Goal: Information Seeking & Learning: Learn about a topic

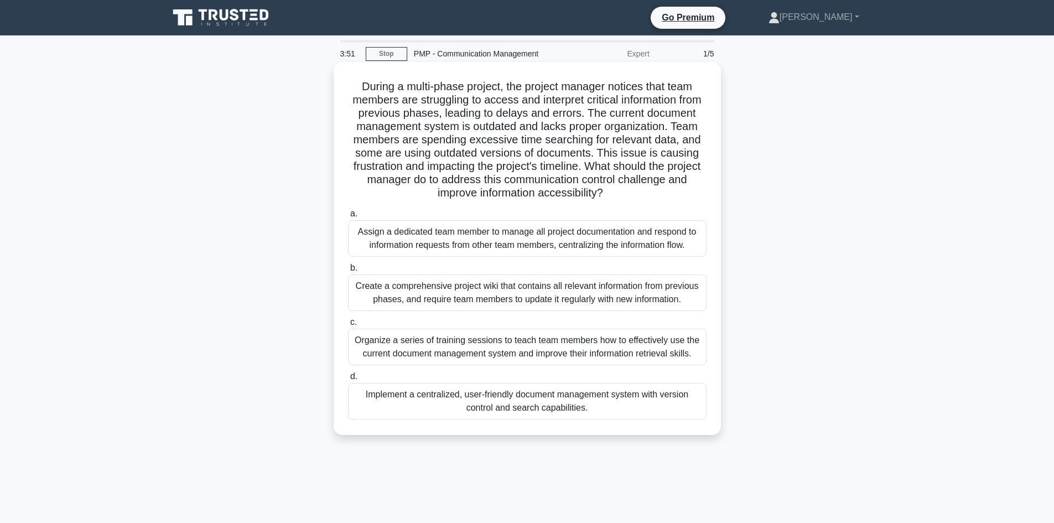
click at [459, 349] on div "Organize a series of training sessions to teach team members how to effectively…" at bounding box center [527, 347] width 359 height 37
click at [348, 326] on input "c. Organize a series of training sessions to teach team members how to effectiv…" at bounding box center [348, 322] width 0 height 7
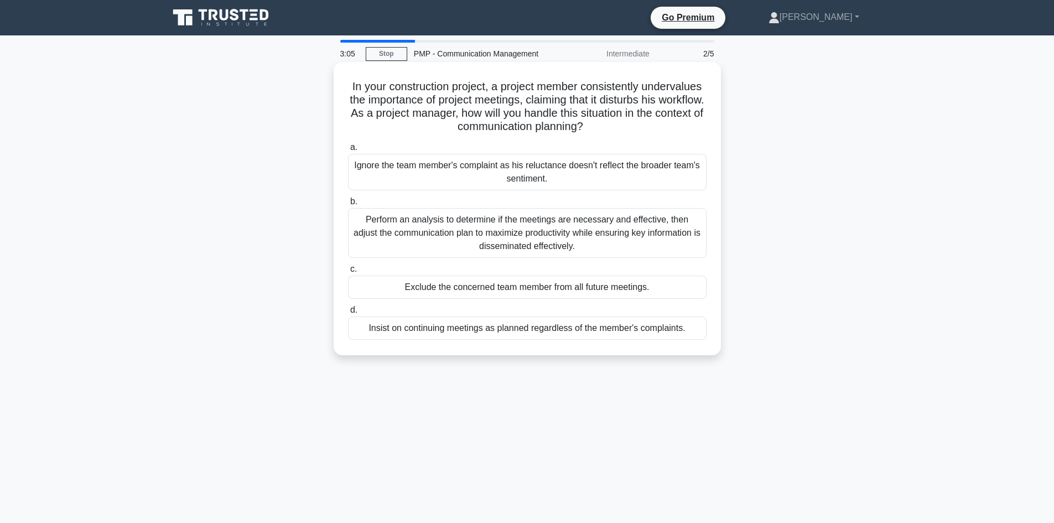
click at [441, 233] on div "Perform an analysis to determine if the meetings are necessary and effective, t…" at bounding box center [527, 233] width 359 height 50
click at [348, 205] on input "b. Perform an analysis to determine if the meetings are necessary and effective…" at bounding box center [348, 201] width 0 height 7
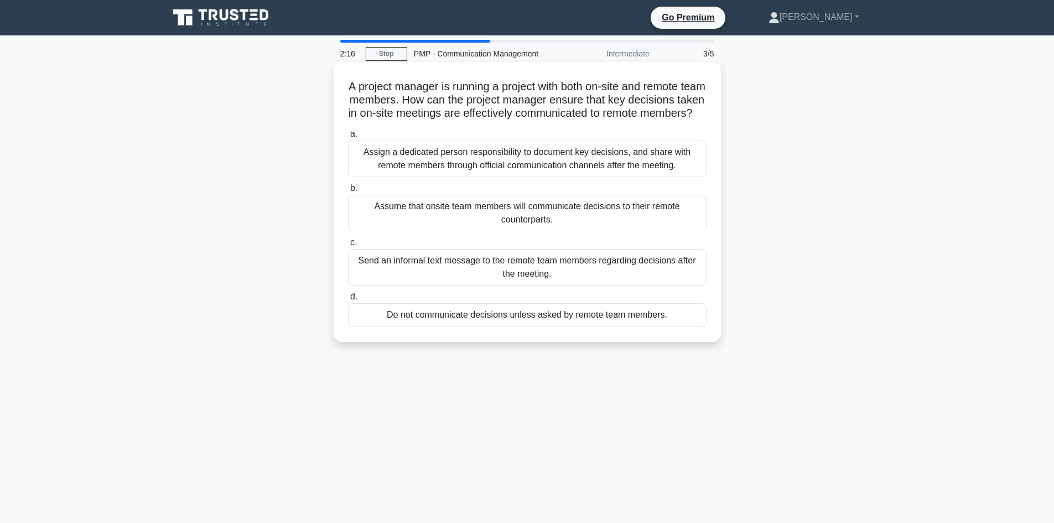
click at [472, 177] on div "Assign a dedicated person responsibility to document key decisions, and share w…" at bounding box center [527, 159] width 359 height 37
click at [348, 138] on input "a. Assign a dedicated person responsibility to document key decisions, and shar…" at bounding box center [348, 134] width 0 height 7
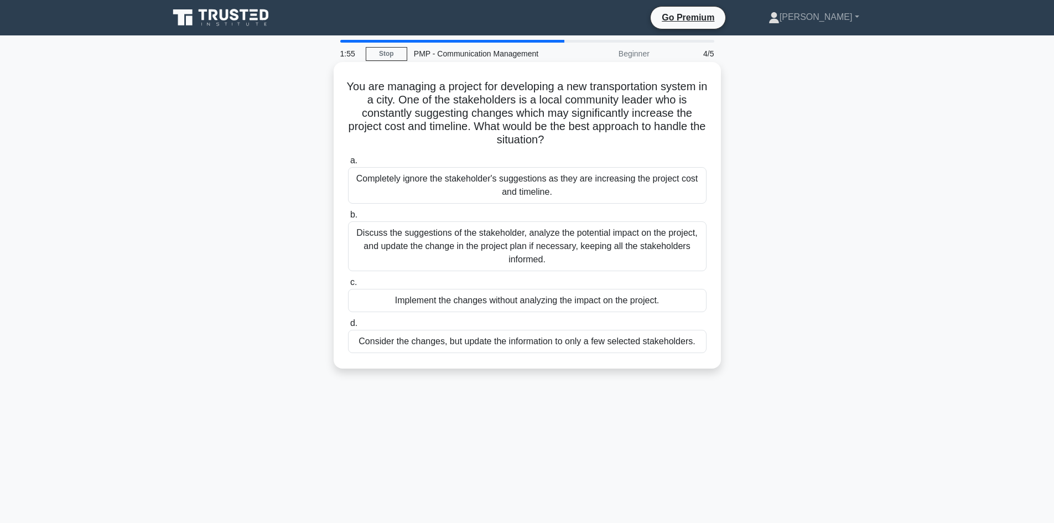
click at [461, 247] on div "Discuss the suggestions of the stakeholder, analyze the potential impact on the…" at bounding box center [527, 246] width 359 height 50
click at [348, 219] on input "b. Discuss the suggestions of the stakeholder, analyze the potential impact on …" at bounding box center [348, 214] width 0 height 7
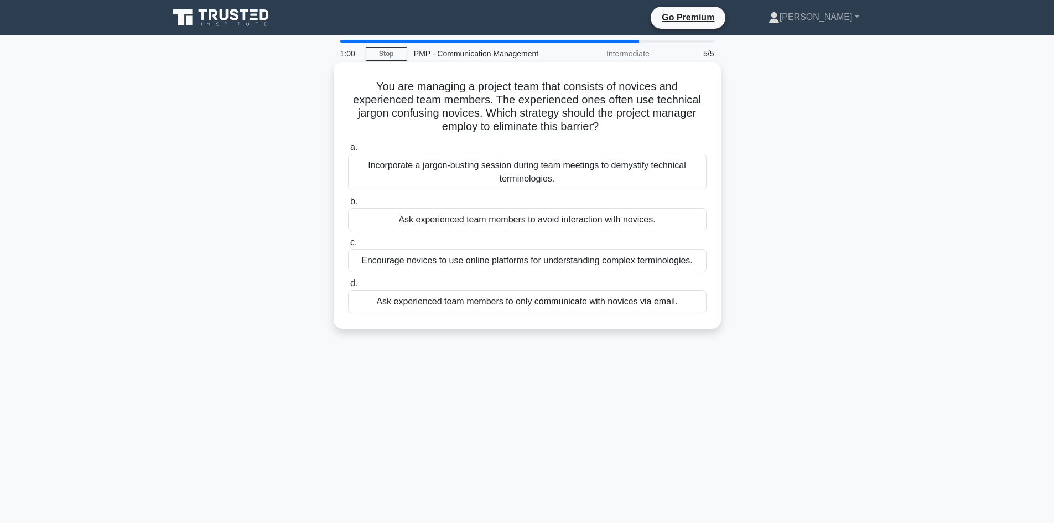
click at [590, 175] on div "Incorporate a jargon-busting session during team meetings to demystify technica…" at bounding box center [527, 172] width 359 height 37
click at [348, 151] on input "a. Incorporate a jargon-busting session during team meetings to demystify techn…" at bounding box center [348, 147] width 0 height 7
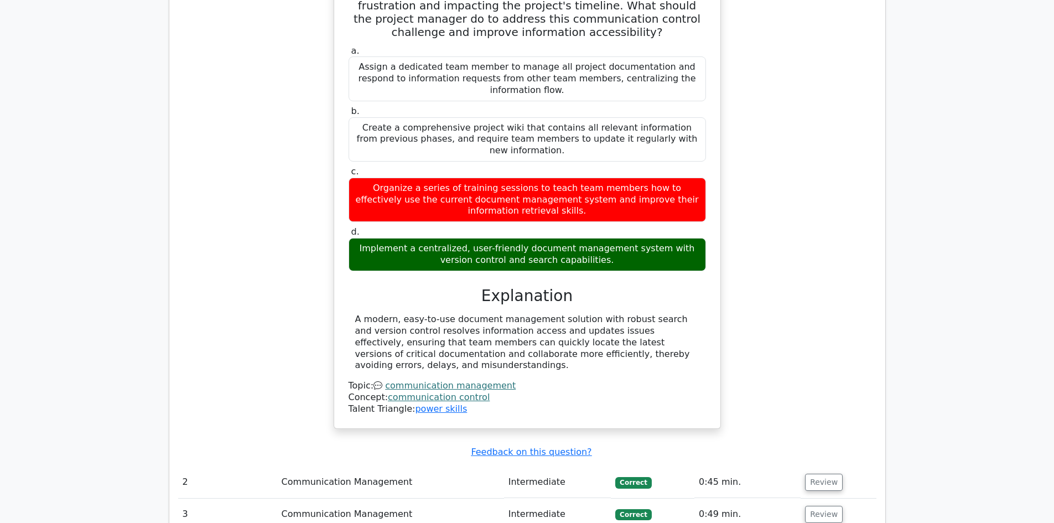
scroll to position [1439, 0]
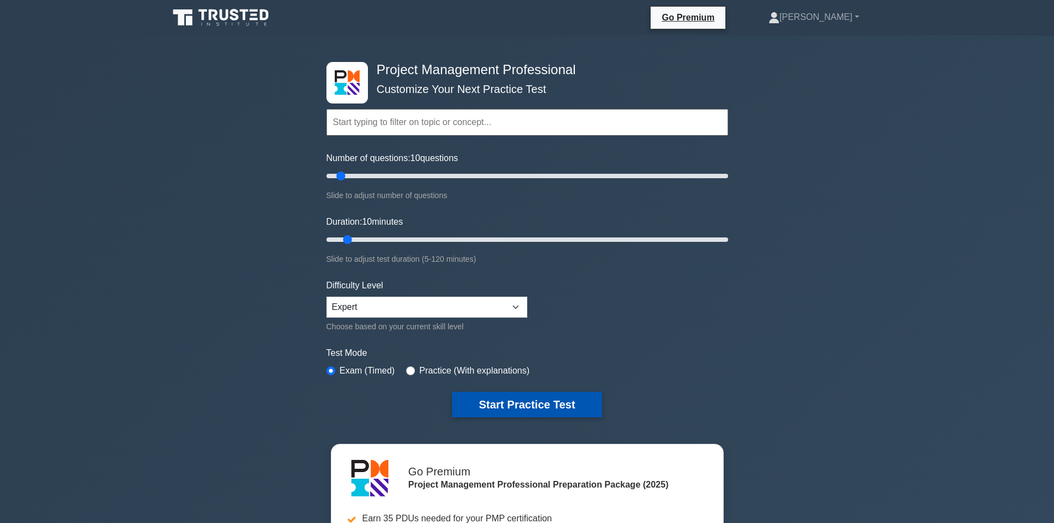
click at [499, 400] on button "Start Practice Test" at bounding box center [526, 404] width 149 height 25
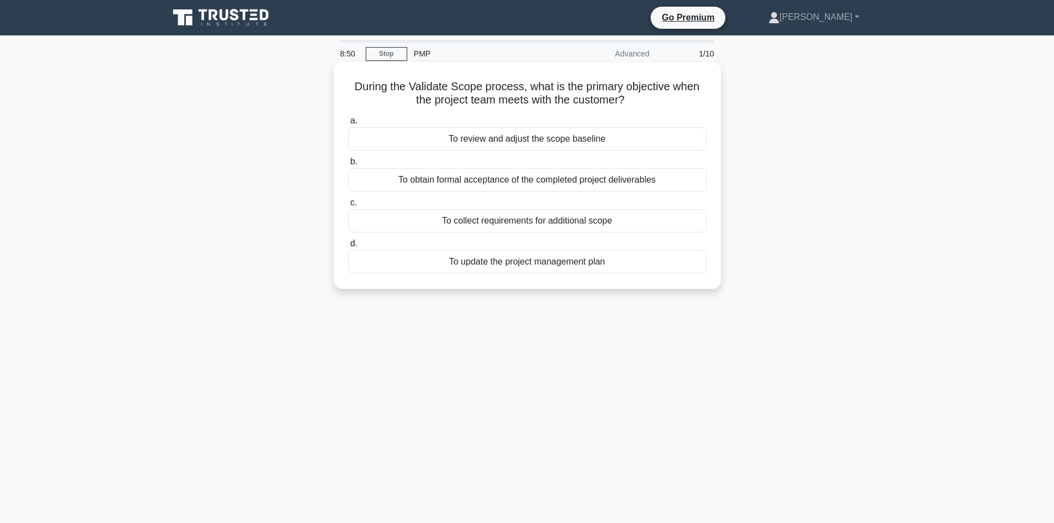
click at [509, 214] on div "To collect requirements for additional scope" at bounding box center [527, 220] width 359 height 23
click at [348, 206] on input "c. To collect requirements for additional scope" at bounding box center [348, 202] width 0 height 7
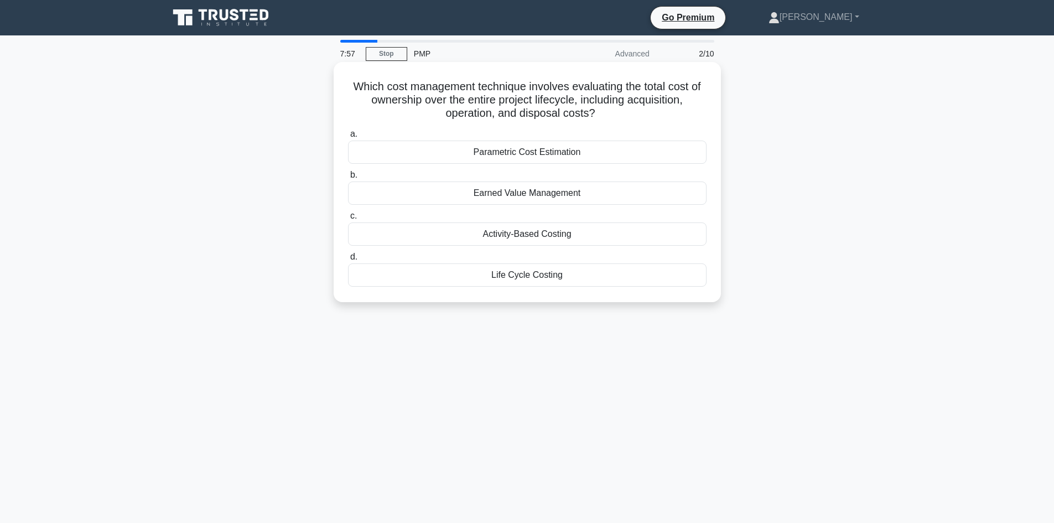
click at [532, 279] on div "Life Cycle Costing" at bounding box center [527, 274] width 359 height 23
click at [348, 261] on input "d. Life Cycle Costing" at bounding box center [348, 257] width 0 height 7
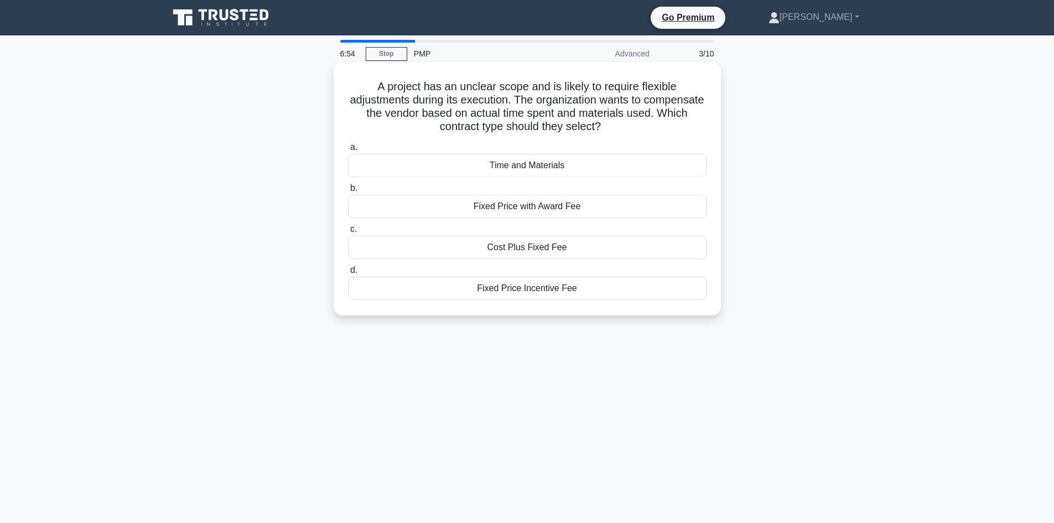
click at [581, 165] on div "Time and Materials" at bounding box center [527, 165] width 359 height 23
click at [348, 151] on input "a. Time and Materials" at bounding box center [348, 147] width 0 height 7
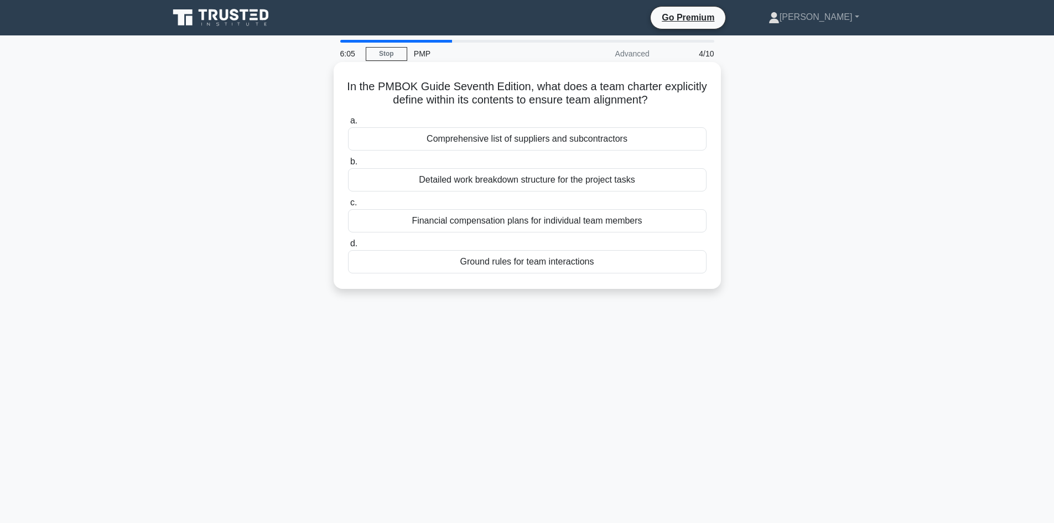
click at [479, 184] on div "Detailed work breakdown structure for the project tasks" at bounding box center [527, 179] width 359 height 23
click at [348, 166] on input "b. Detailed work breakdown structure for the project tasks" at bounding box center [348, 161] width 0 height 7
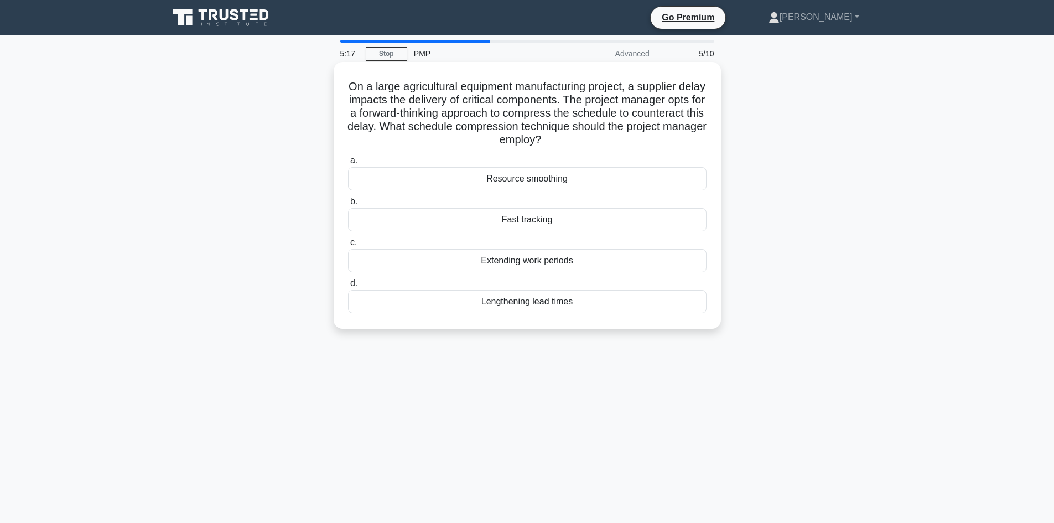
click at [525, 223] on div "Fast tracking" at bounding box center [527, 219] width 359 height 23
click at [348, 205] on input "b. Fast tracking" at bounding box center [348, 201] width 0 height 7
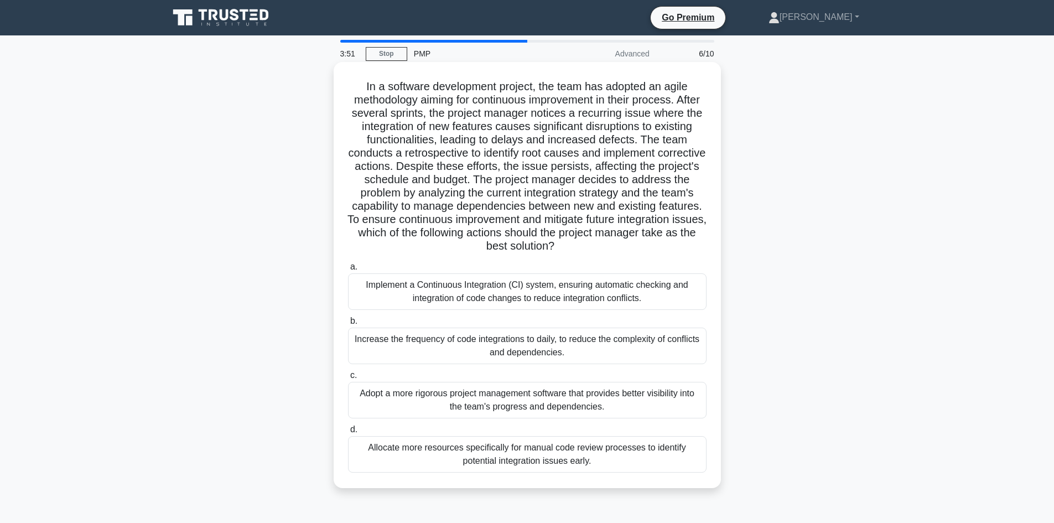
click at [436, 294] on div "Implement a Continuous Integration (CI) system, ensuring automatic checking and…" at bounding box center [527, 291] width 359 height 37
click at [348, 271] on input "a. Implement a Continuous Integration (CI) system, ensuring automatic checking …" at bounding box center [348, 266] width 0 height 7
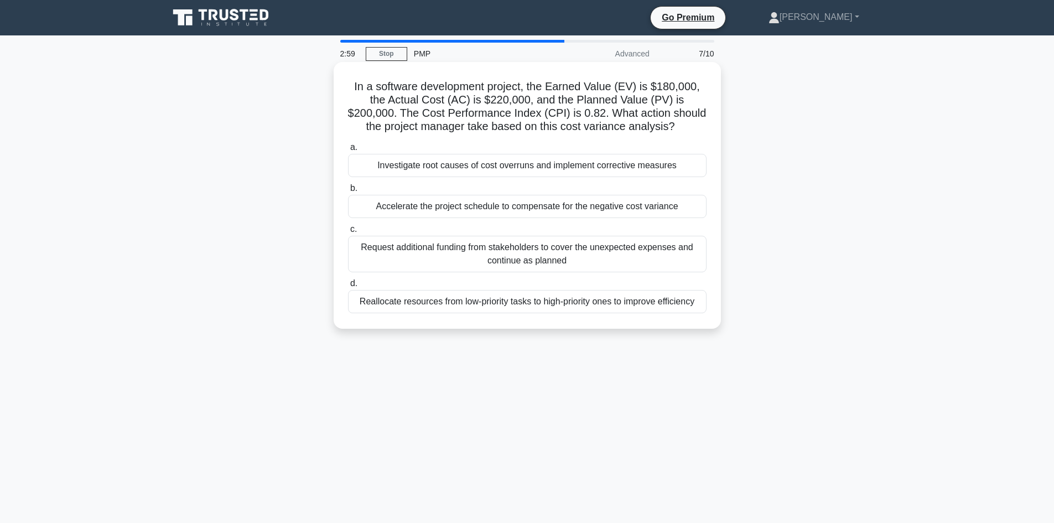
click at [583, 165] on div "Investigate root causes of cost overruns and implement corrective measures" at bounding box center [527, 165] width 359 height 23
click at [348, 151] on input "a. Investigate root causes of cost overruns and implement corrective measures" at bounding box center [348, 147] width 0 height 7
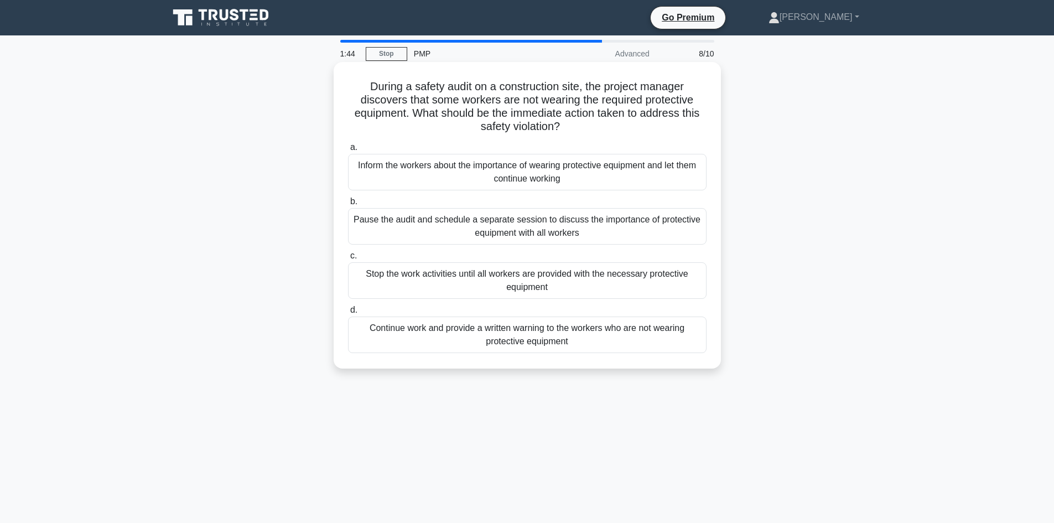
click at [451, 173] on div "Inform the workers about the importance of wearing protective equipment and let…" at bounding box center [527, 172] width 359 height 37
click at [348, 151] on input "a. Inform the workers about the importance of wearing protective equipment and …" at bounding box center [348, 147] width 0 height 7
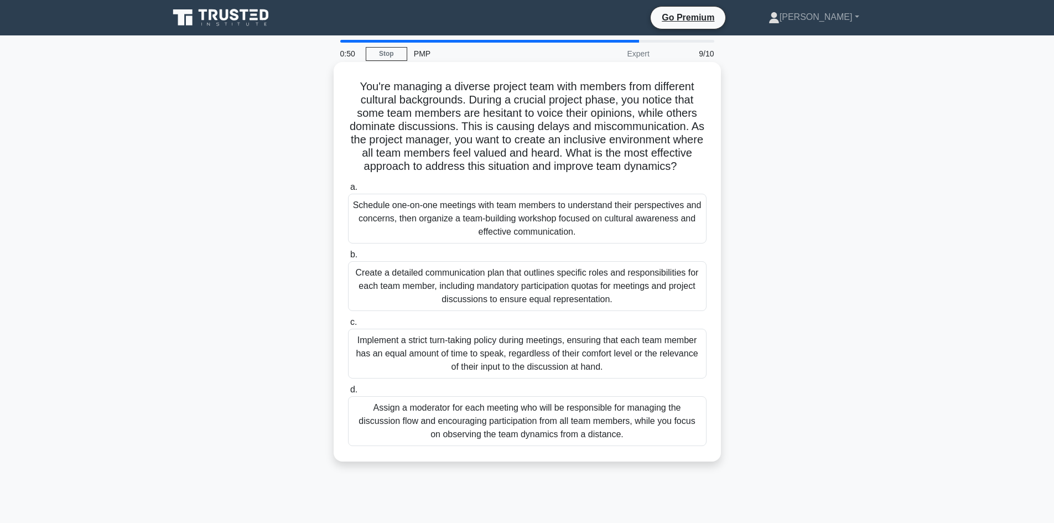
click at [441, 287] on div "Create a detailed communication plan that outlines specific roles and responsib…" at bounding box center [527, 286] width 359 height 50
click at [348, 259] on input "b. Create a detailed communication plan that outlines specific roles and respon…" at bounding box center [348, 254] width 0 height 7
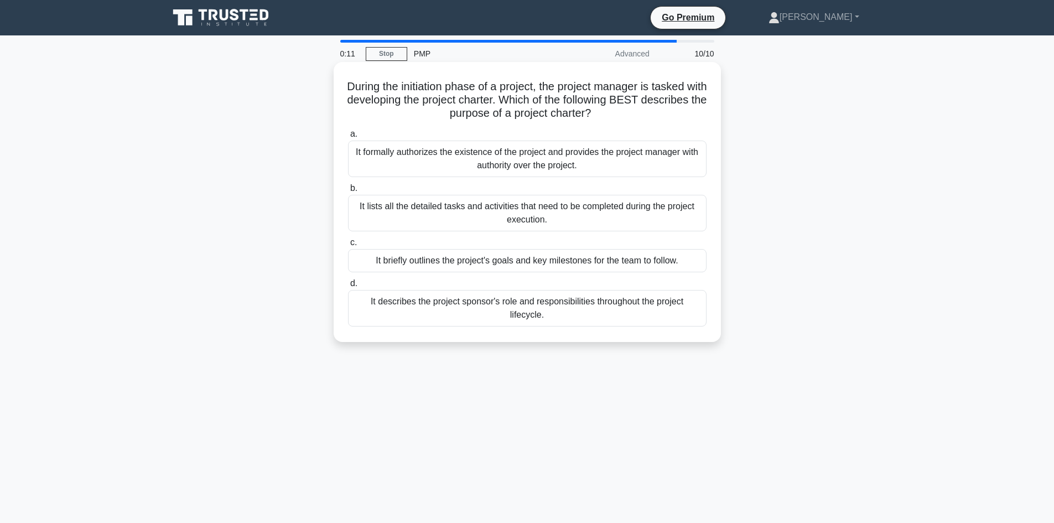
click at [433, 155] on div "It formally authorizes the existence of the project and provides the project ma…" at bounding box center [527, 159] width 359 height 37
click at [348, 138] on input "a. It formally authorizes the existence of the project and provides the project…" at bounding box center [348, 134] width 0 height 7
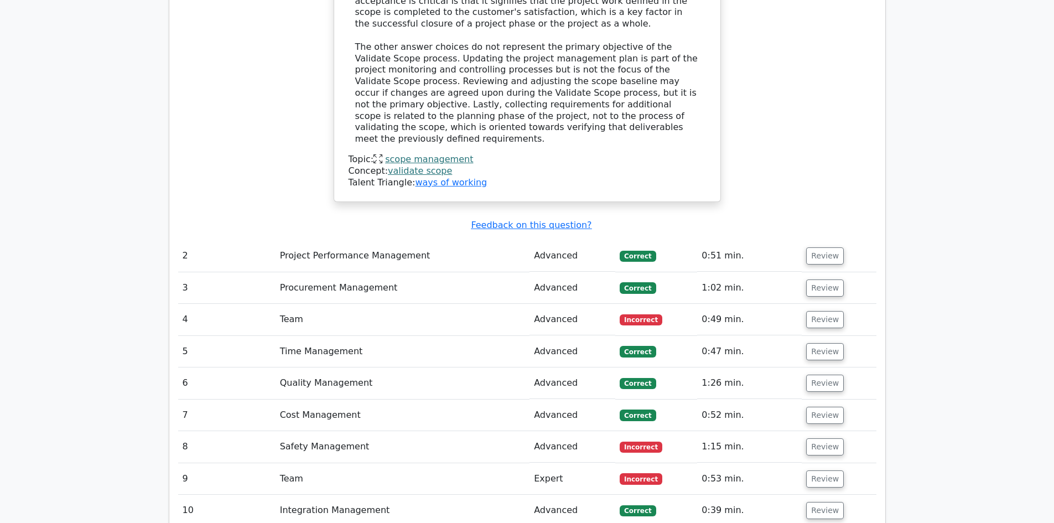
scroll to position [1384, 0]
click at [815, 470] on button "Review" at bounding box center [826, 478] width 38 height 17
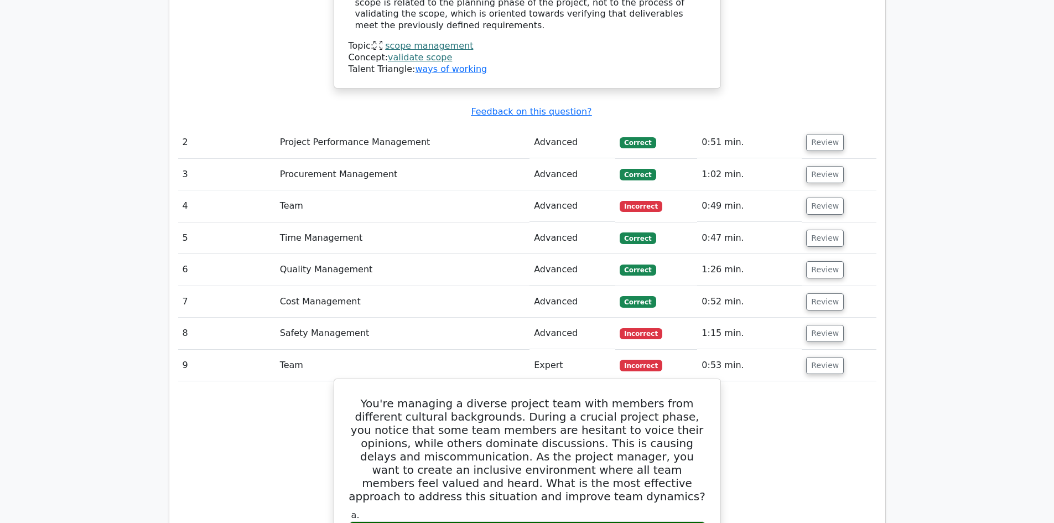
scroll to position [1496, 0]
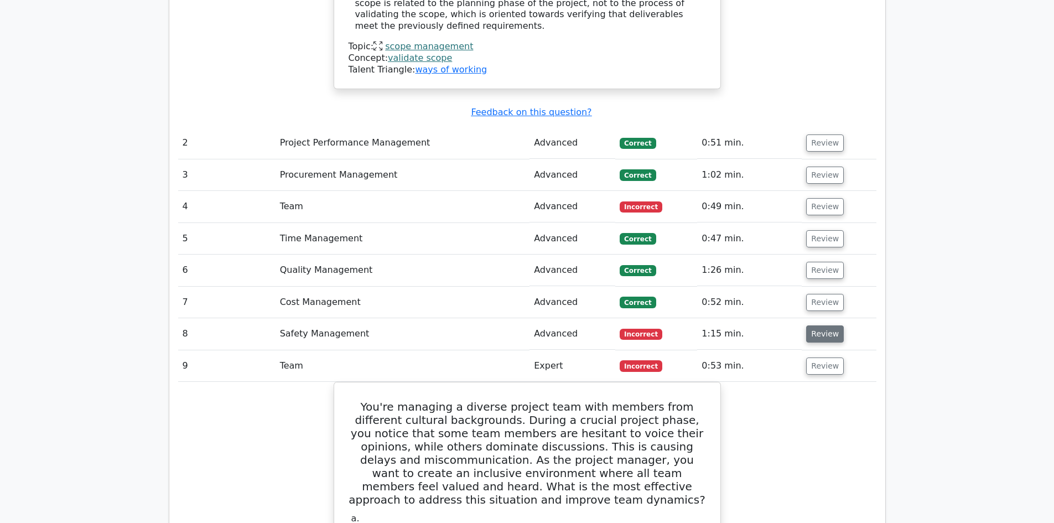
click at [817, 325] on button "Review" at bounding box center [826, 333] width 38 height 17
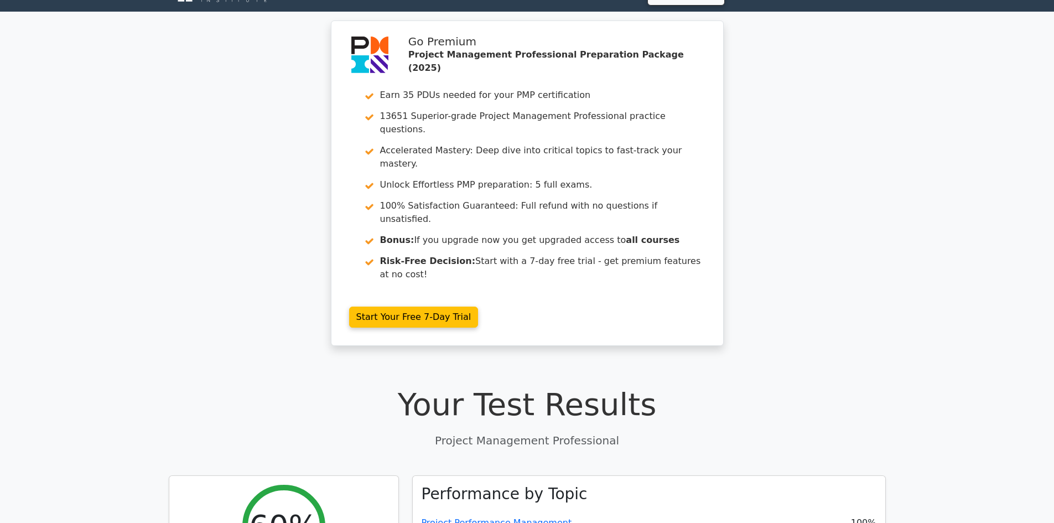
scroll to position [0, 0]
